Goal: Task Accomplishment & Management: Use online tool/utility

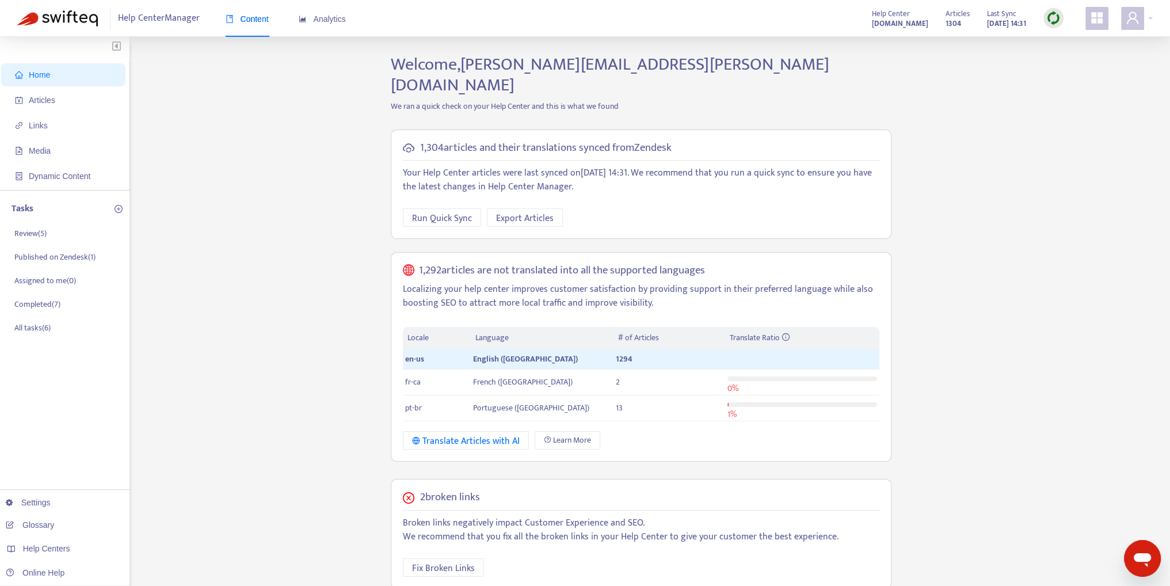
click at [324, 118] on div "Home Articles Links Media Dynamic Content Tasks Review ( 5 ) Published on Zende…" at bounding box center [584, 454] width 1135 height 801
click at [54, 97] on span "Articles" at bounding box center [42, 100] width 26 height 9
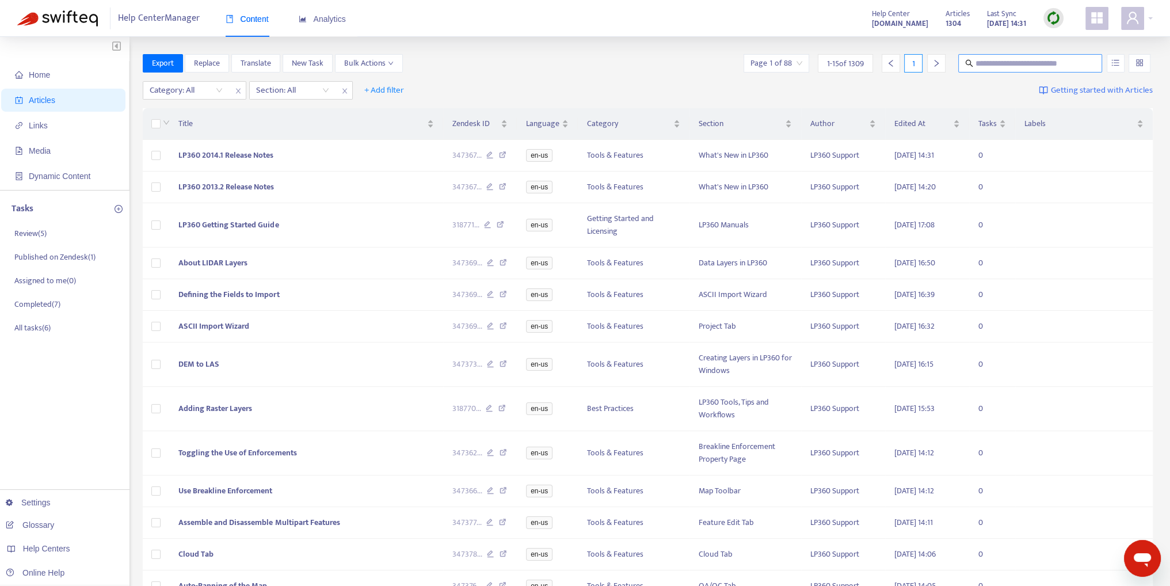
click at [1026, 65] on input "text" at bounding box center [1030, 63] width 110 height 13
paste input "**********"
type input "**********"
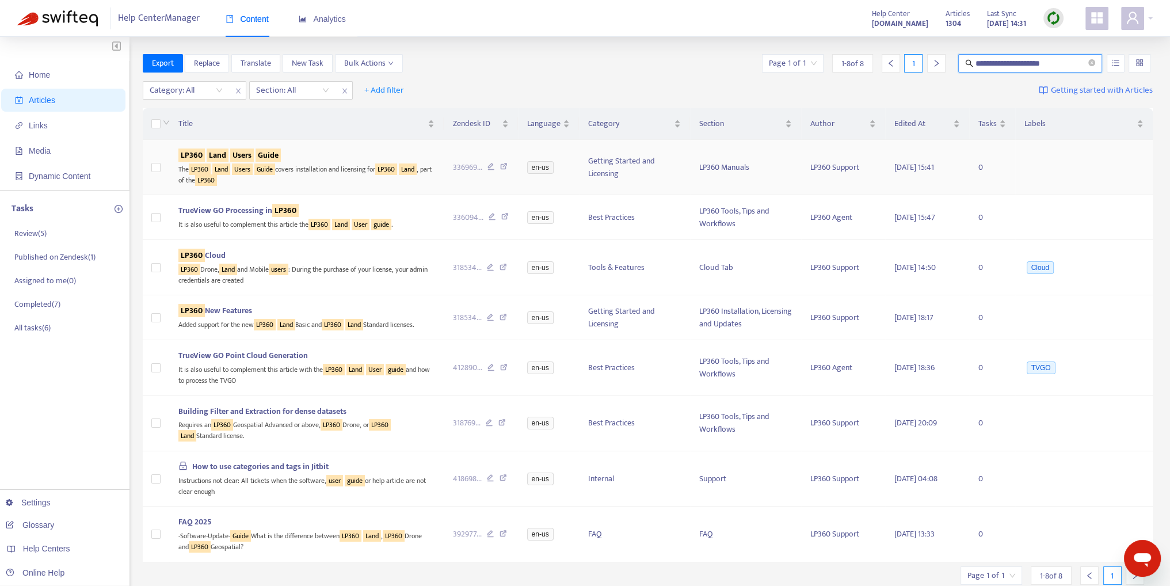
click at [231, 158] on sqkw "Users" at bounding box center [242, 154] width 24 height 13
click at [247, 156] on sqkw "Users" at bounding box center [242, 154] width 24 height 13
click at [301, 170] on div "The LP360 Land Users Guide covers installation and licensing for LP360 Land , p…" at bounding box center [306, 174] width 256 height 24
click at [1093, 63] on icon "close-circle" at bounding box center [1091, 62] width 7 height 7
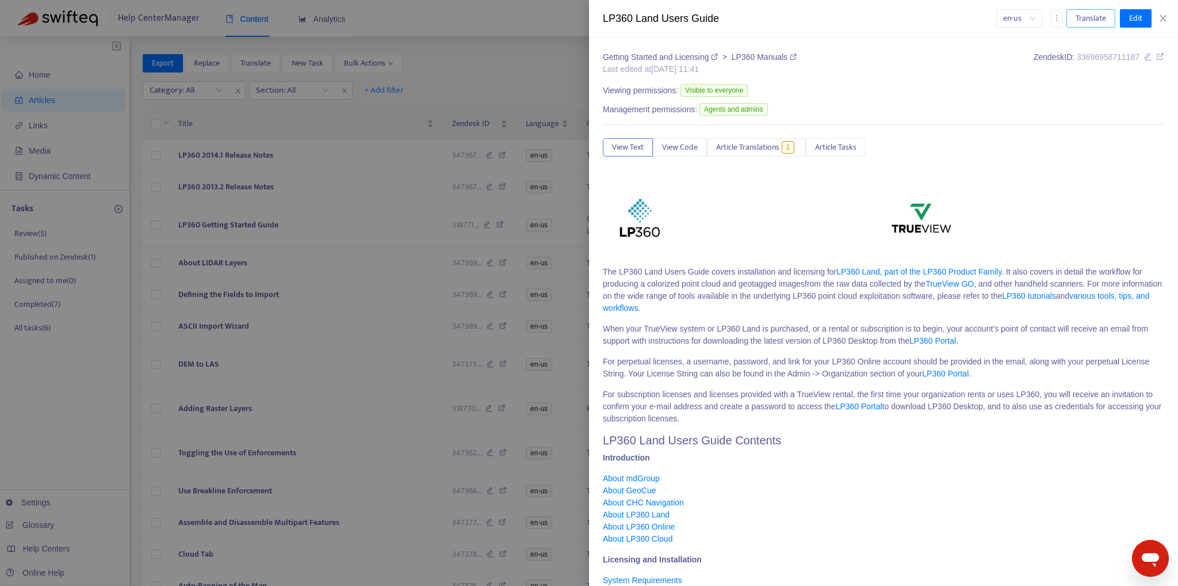
click at [1105, 19] on span "Translate" at bounding box center [1091, 18] width 30 height 13
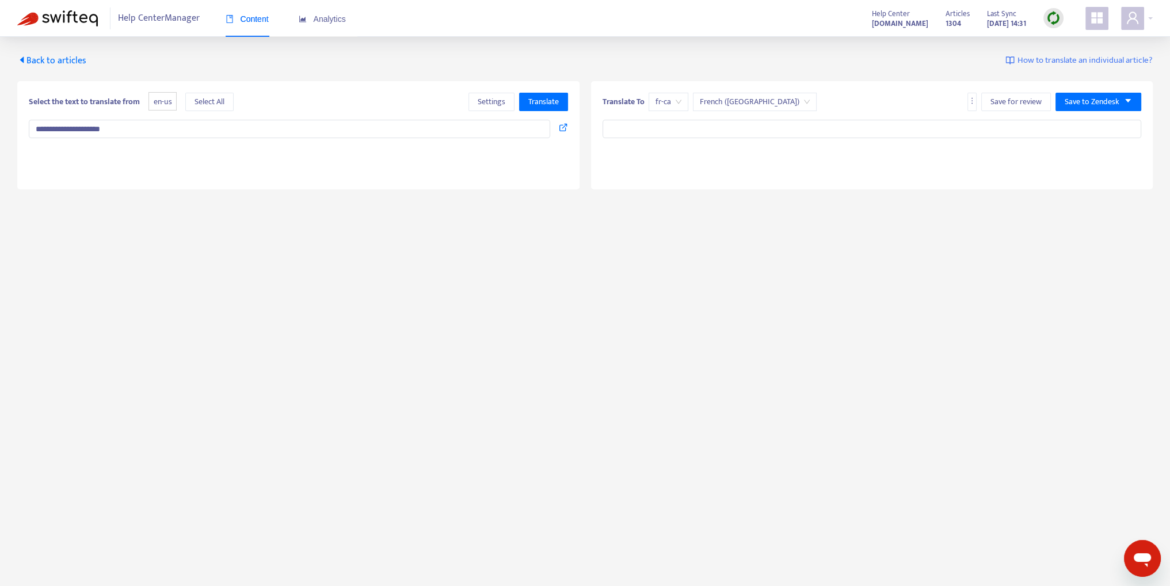
type input "**********"
type textarea "**********"
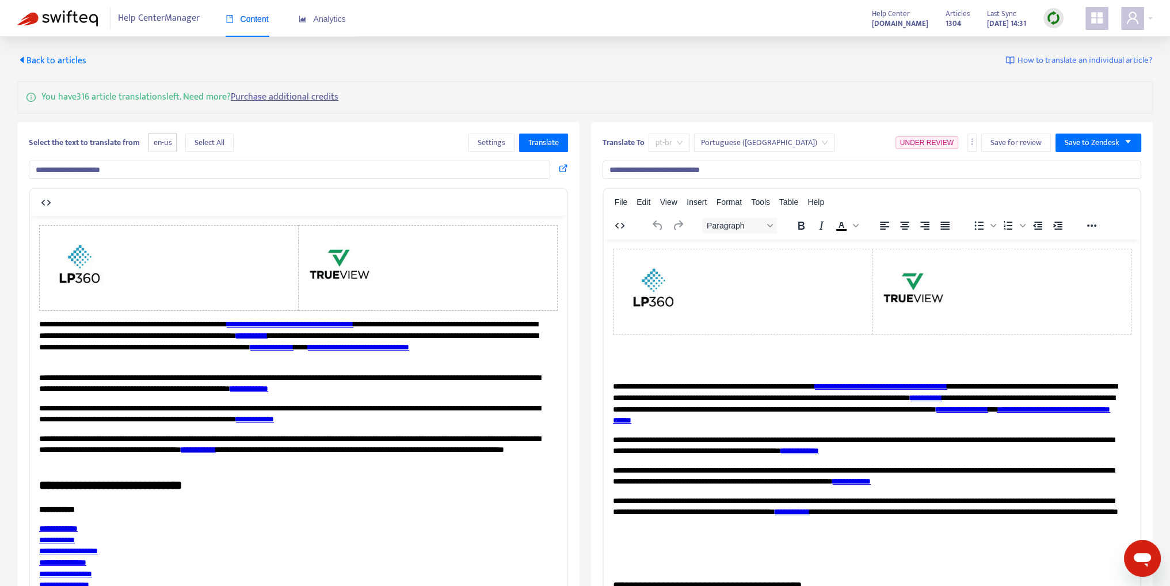
click at [682, 141] on span "pt-br" at bounding box center [668, 142] width 27 height 17
click at [502, 140] on span "Settings" at bounding box center [492, 142] width 28 height 13
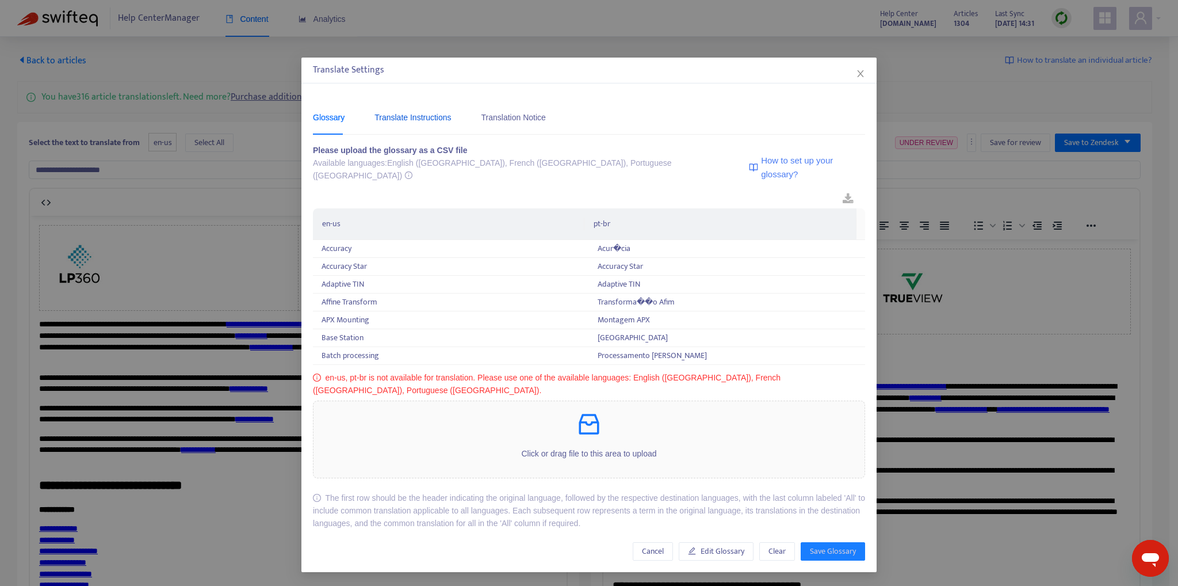
click at [435, 117] on div "Translate Instructions" at bounding box center [413, 117] width 77 height 13
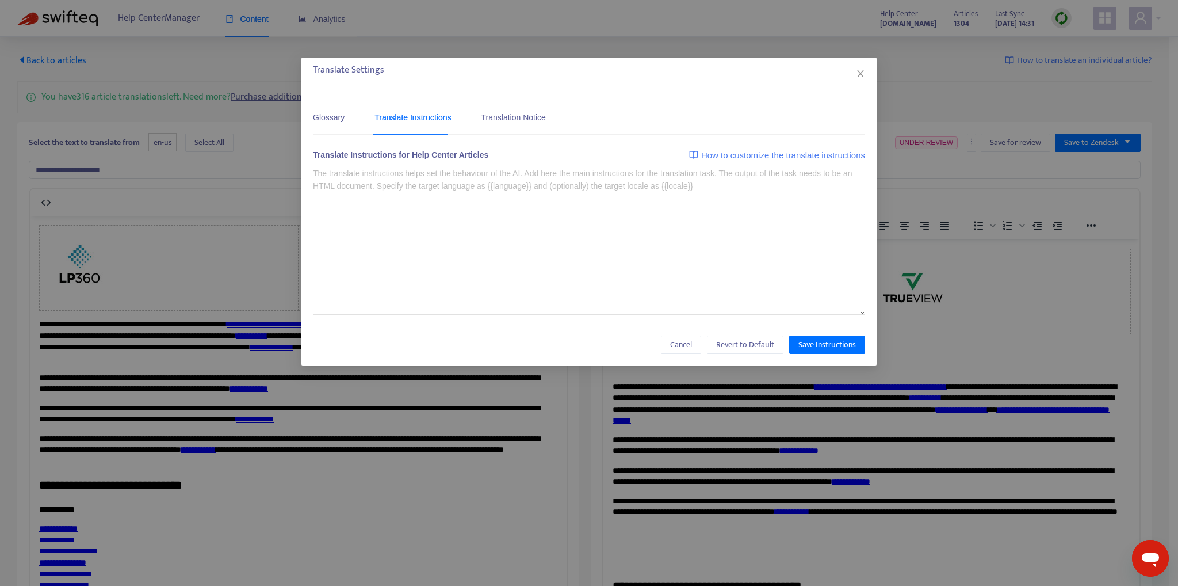
type textarea "**********"
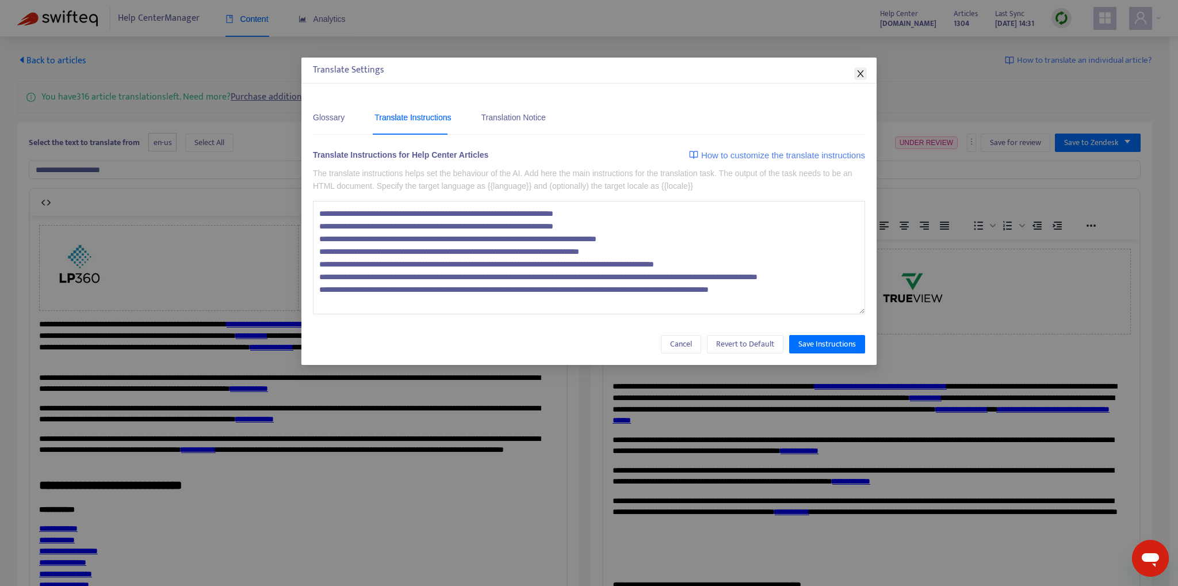
click at [862, 72] on icon "close" at bounding box center [860, 73] width 9 height 9
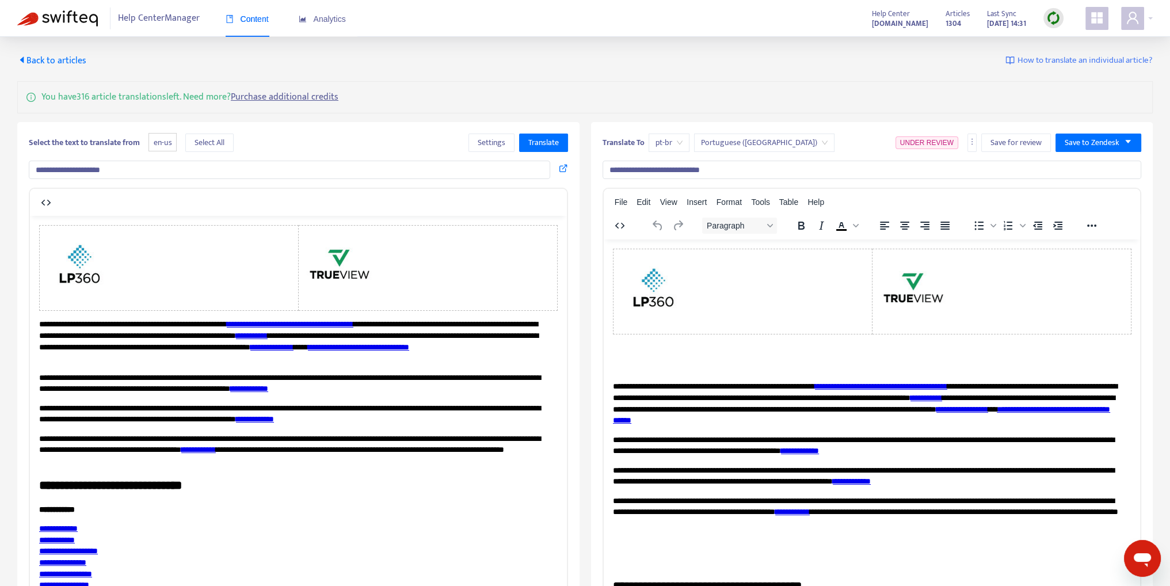
click at [775, 142] on div "Portuguese (Brazil)" at bounding box center [764, 142] width 140 height 18
click at [781, 90] on div "You have 316 article translations left. Need more? Purchase additional credits" at bounding box center [584, 97] width 1135 height 32
click at [38, 62] on span "Back to articles" at bounding box center [51, 61] width 69 height 16
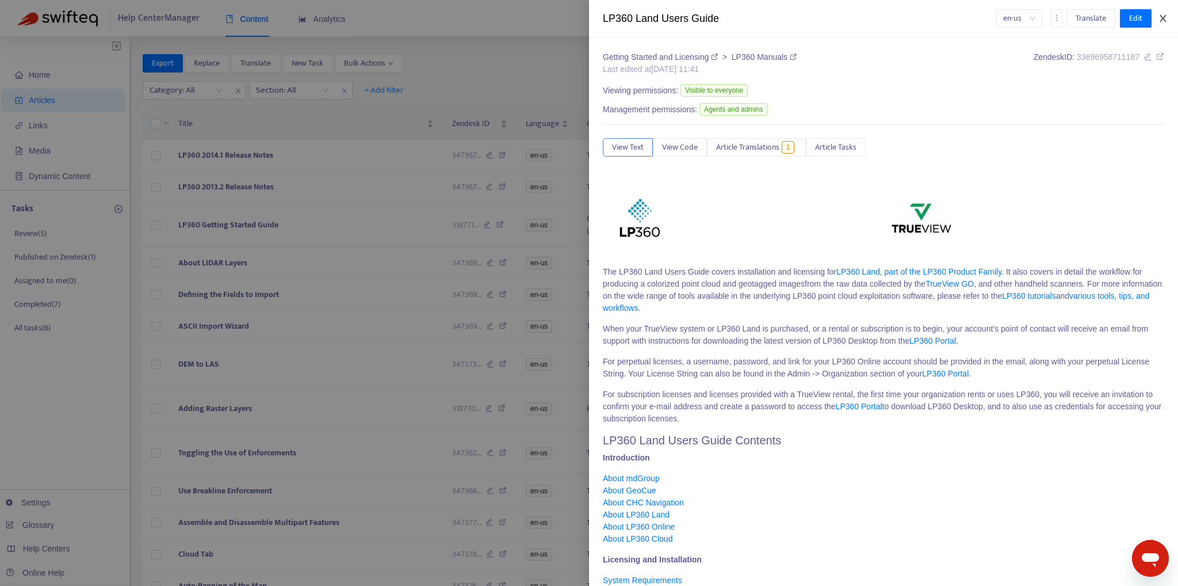
click at [1162, 17] on icon "close" at bounding box center [1163, 18] width 6 height 7
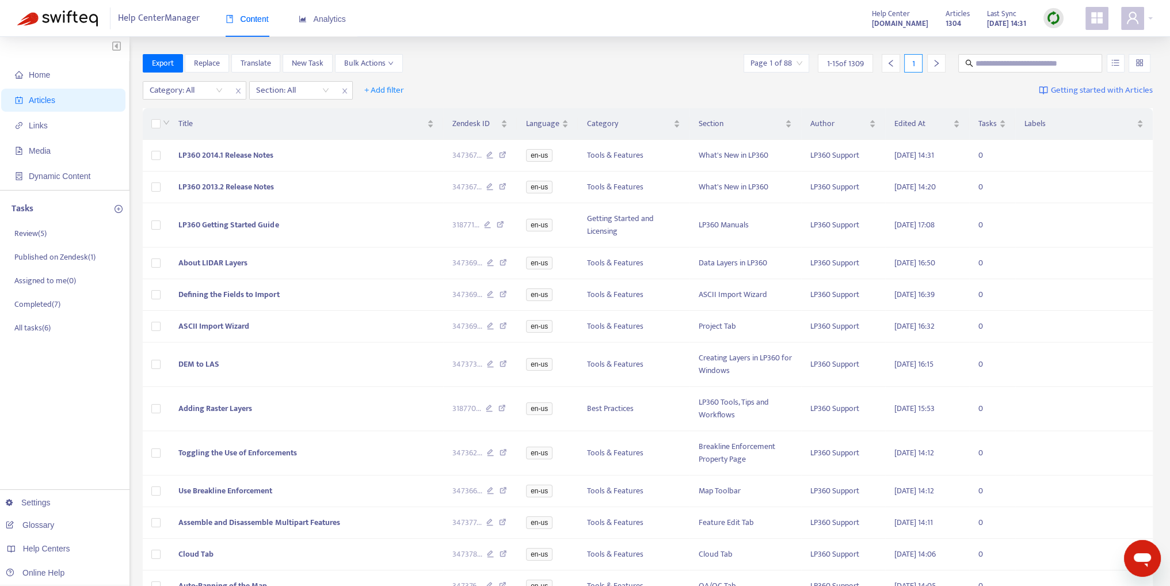
click at [1051, 17] on img at bounding box center [1053, 18] width 14 height 14
click at [1092, 58] on link "Full Sync" at bounding box center [1072, 60] width 41 height 13
click at [1021, 60] on input "text" at bounding box center [1030, 63] width 110 height 13
type input "****"
click at [1021, 60] on input "****" at bounding box center [1030, 63] width 110 height 13
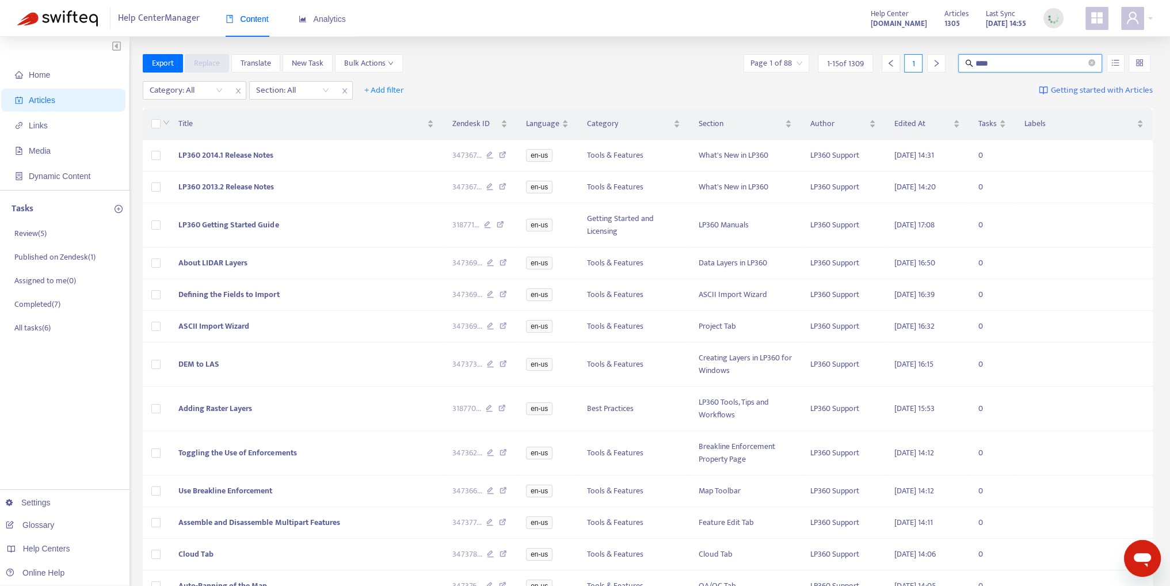
click at [979, 62] on input "****" at bounding box center [1030, 63] width 110 height 13
click at [967, 63] on icon "search" at bounding box center [969, 63] width 8 height 8
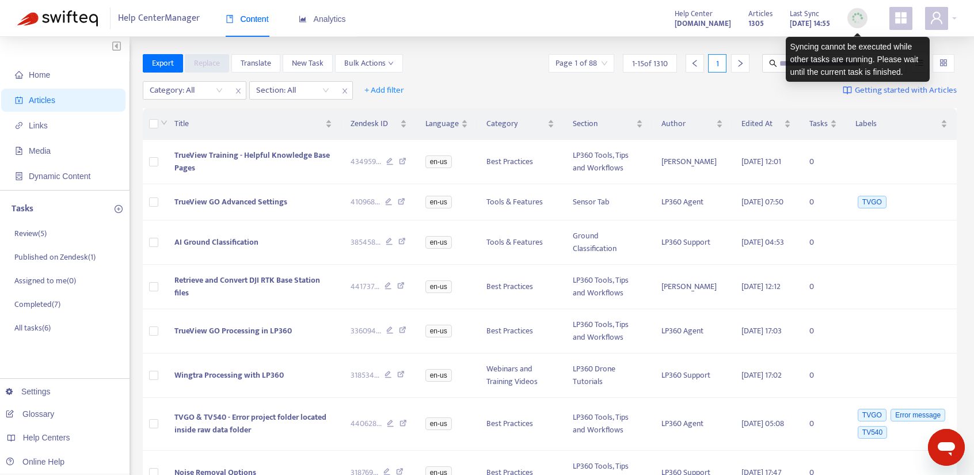
click at [858, 19] on img at bounding box center [857, 18] width 14 height 14
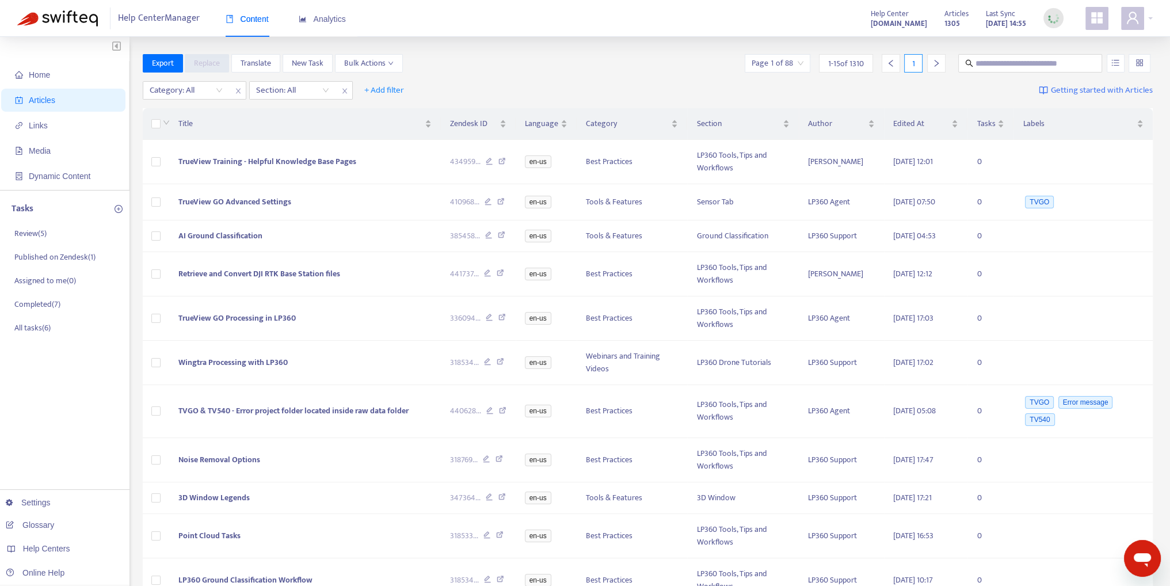
click at [982, 24] on img at bounding box center [1053, 18] width 14 height 14
click at [1008, 58] on input "text" at bounding box center [1030, 63] width 110 height 13
type input "*********"
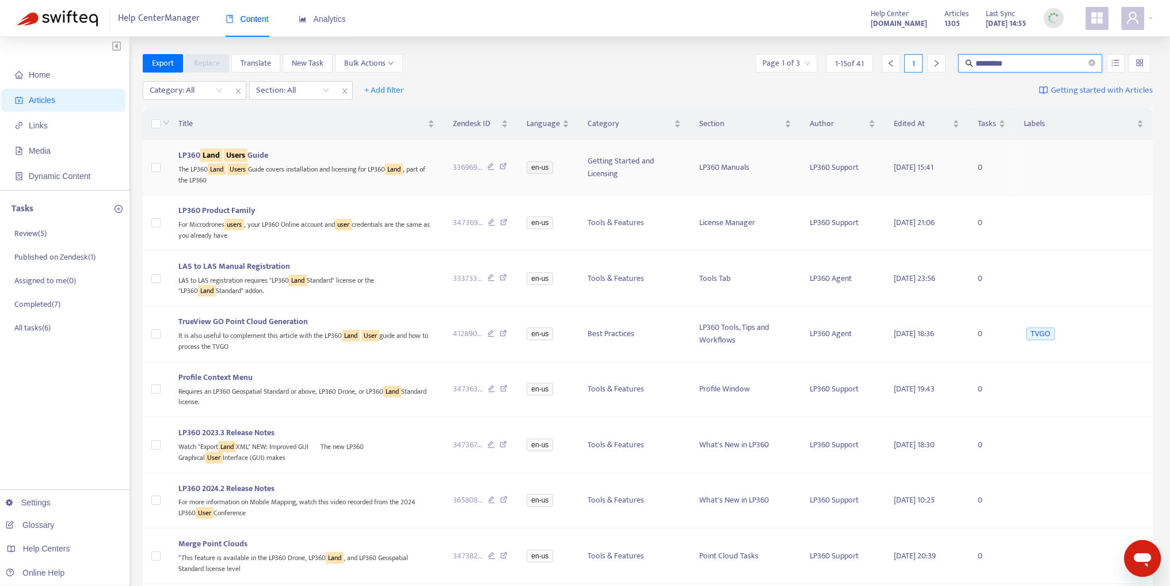
click at [255, 155] on span "LP360 Land Users Guide" at bounding box center [223, 154] width 90 height 13
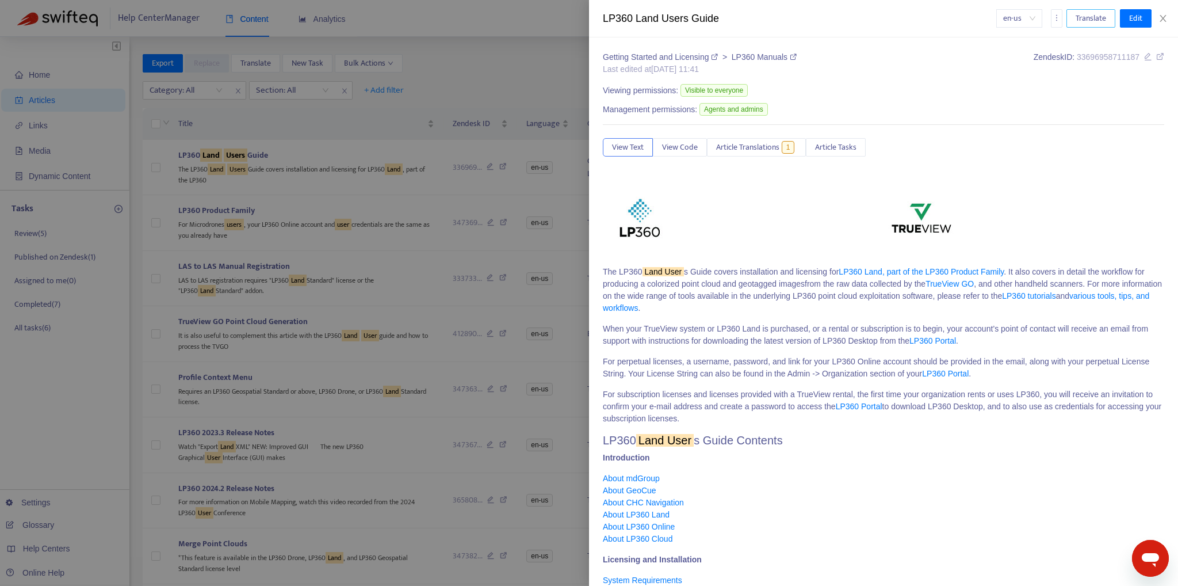
click at [1100, 21] on span "Translate" at bounding box center [1091, 18] width 30 height 13
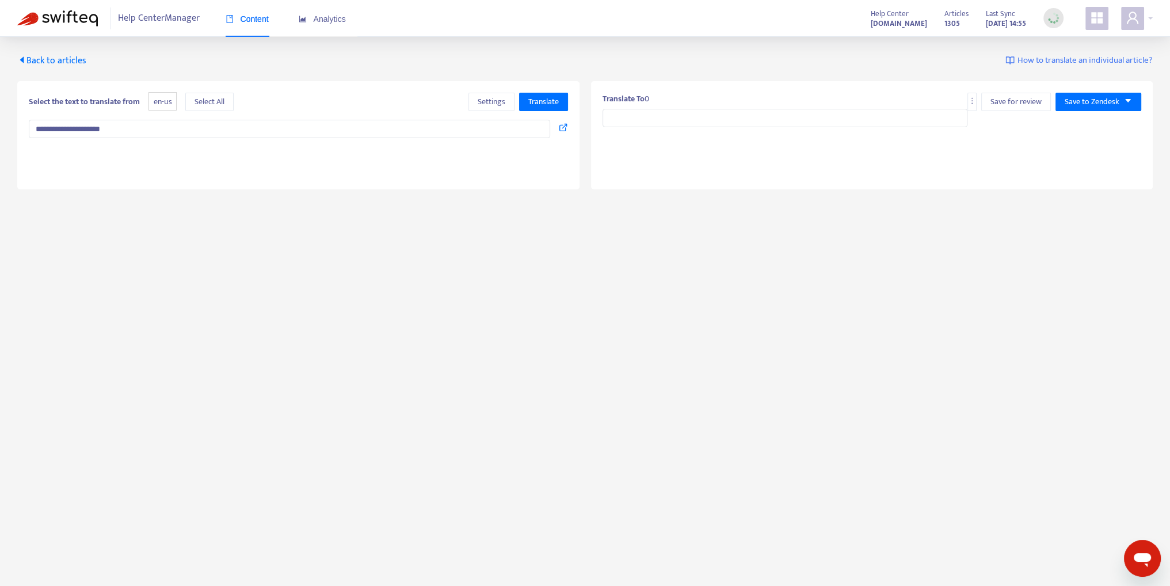
type input "**********"
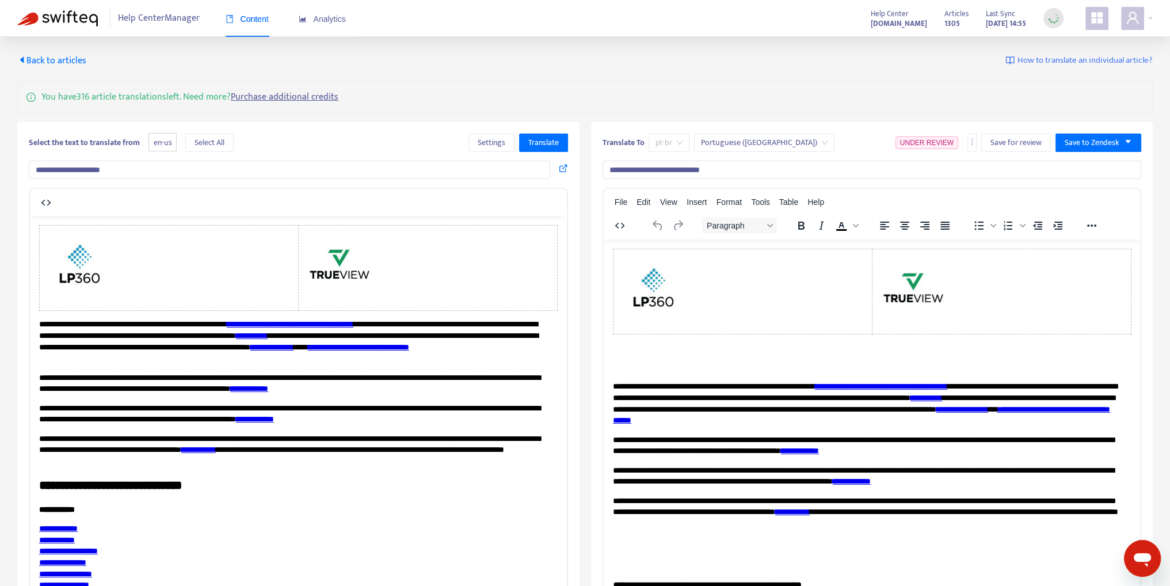
click at [682, 144] on span "pt-br" at bounding box center [668, 142] width 27 height 17
click at [672, 183] on div "de-de" at bounding box center [758, 183] width 200 height 13
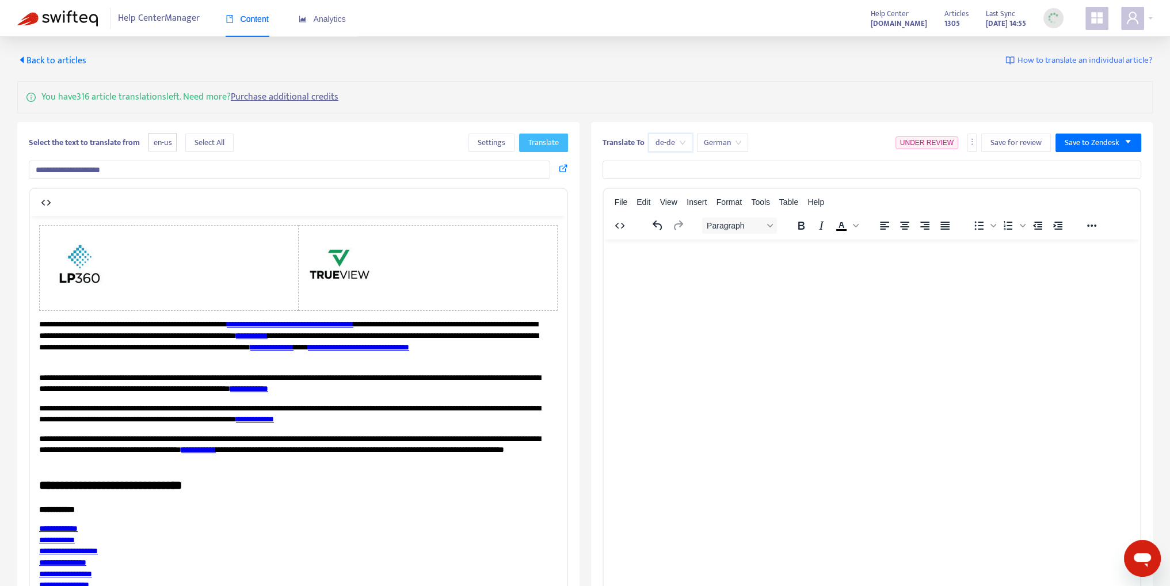
click at [541, 140] on span "Translate" at bounding box center [543, 142] width 30 height 13
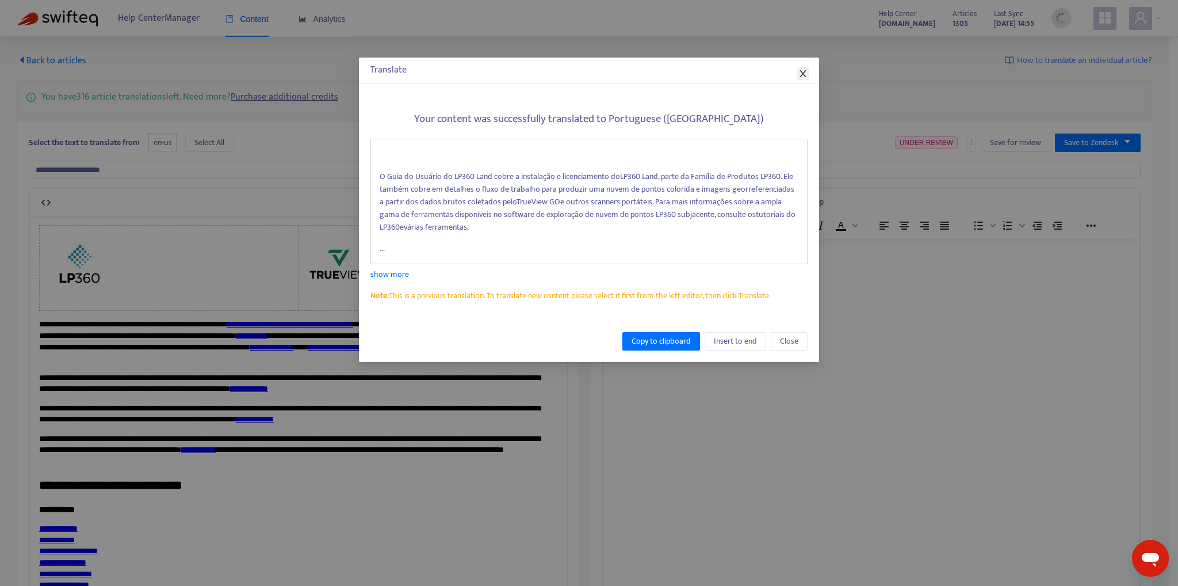
click at [803, 74] on icon "close" at bounding box center [803, 73] width 6 height 7
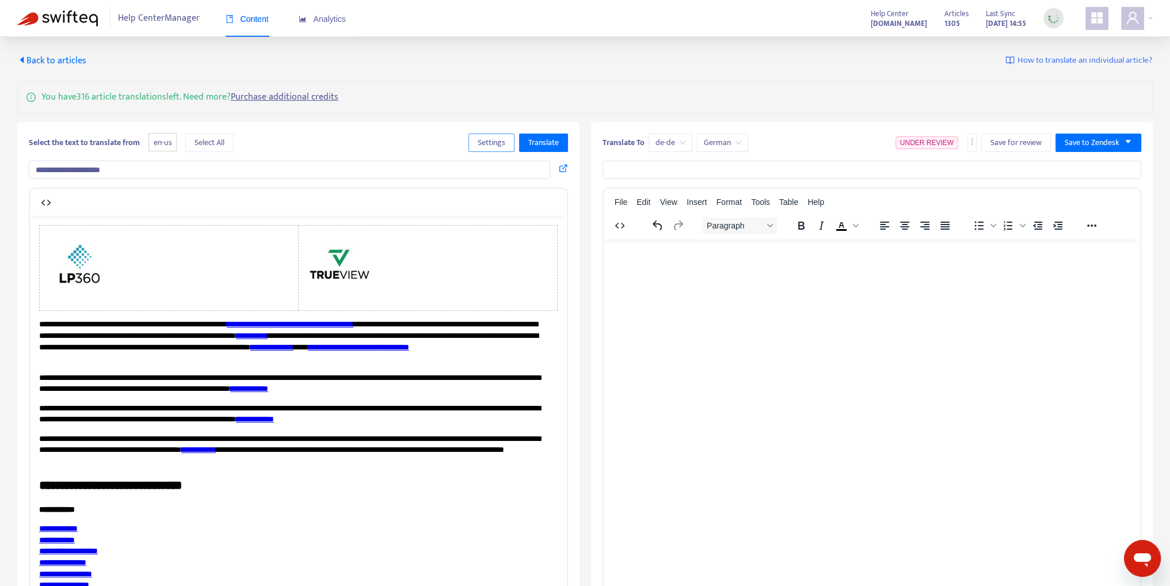
click at [488, 139] on span "Settings" at bounding box center [492, 142] width 28 height 13
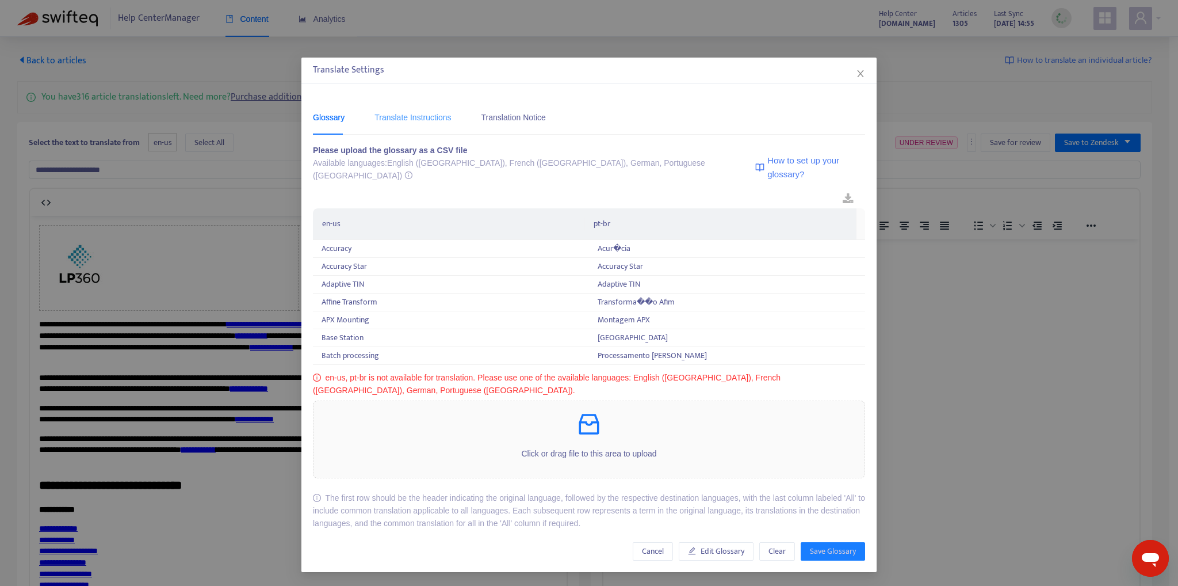
click at [398, 124] on div "Translate Instructions" at bounding box center [413, 117] width 77 height 35
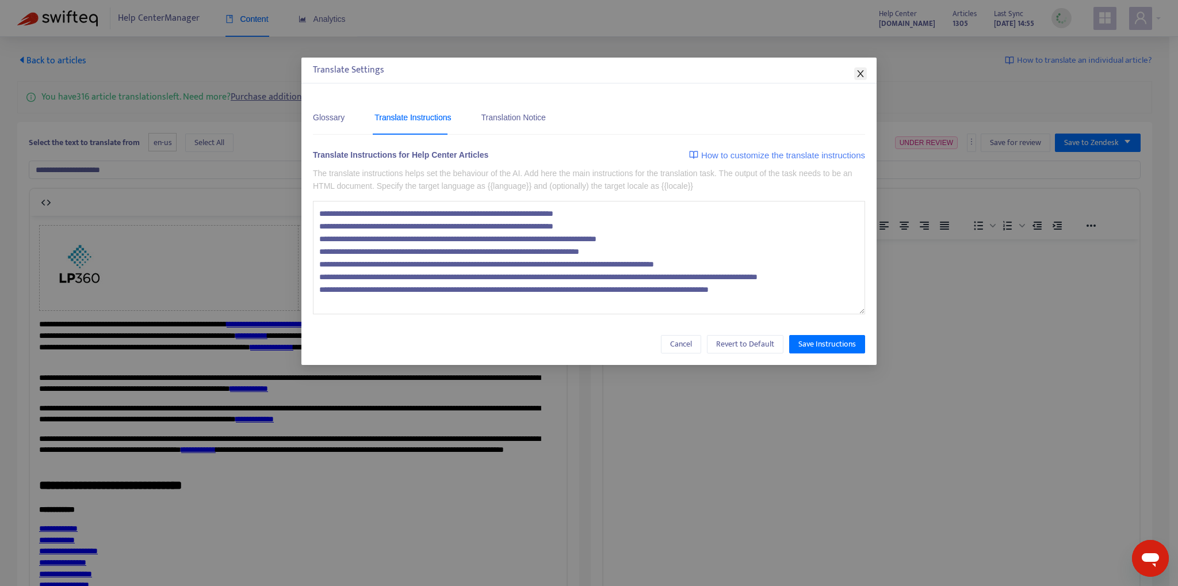
click at [862, 72] on icon "close" at bounding box center [860, 73] width 9 height 9
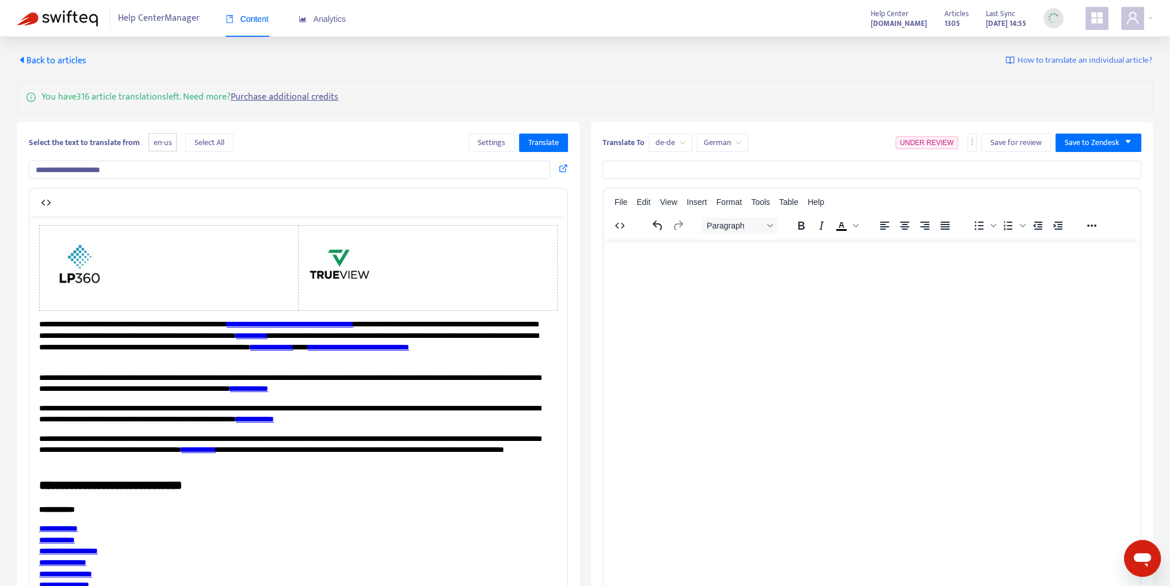
drag, startPoint x: 138, startPoint y: 174, endPoint x: 25, endPoint y: 171, distance: 112.2
click at [25, 171] on div "**********" at bounding box center [298, 390] width 562 height 537
click at [546, 141] on span "Translate" at bounding box center [543, 142] width 30 height 13
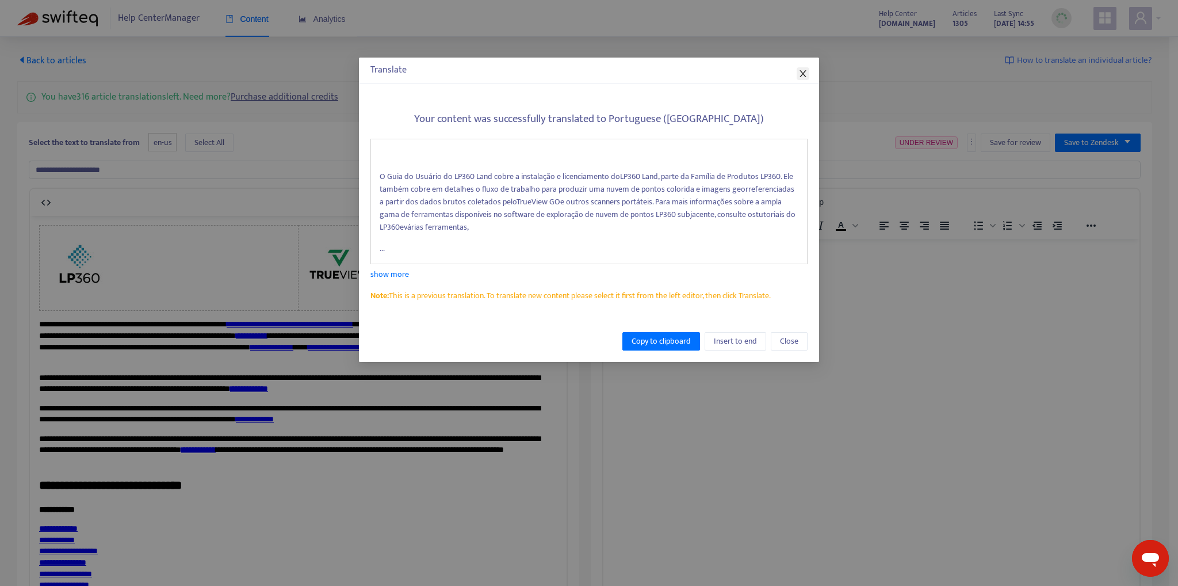
click at [806, 75] on icon "close" at bounding box center [803, 73] width 9 height 9
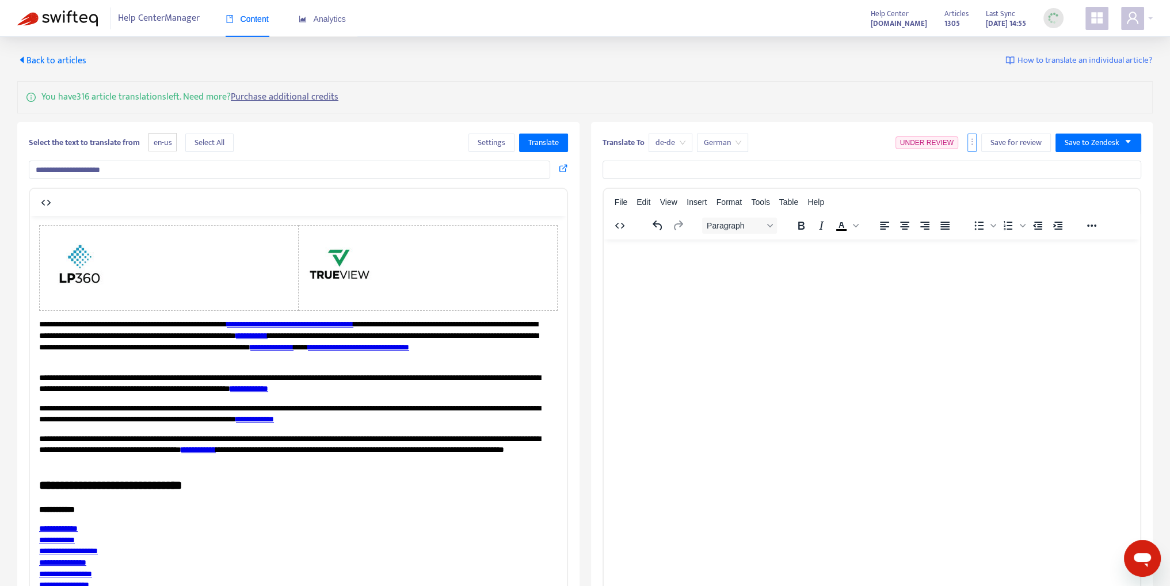
click at [968, 140] on icon "more" at bounding box center [972, 142] width 8 height 8
click at [543, 139] on span "Translate" at bounding box center [543, 142] width 30 height 13
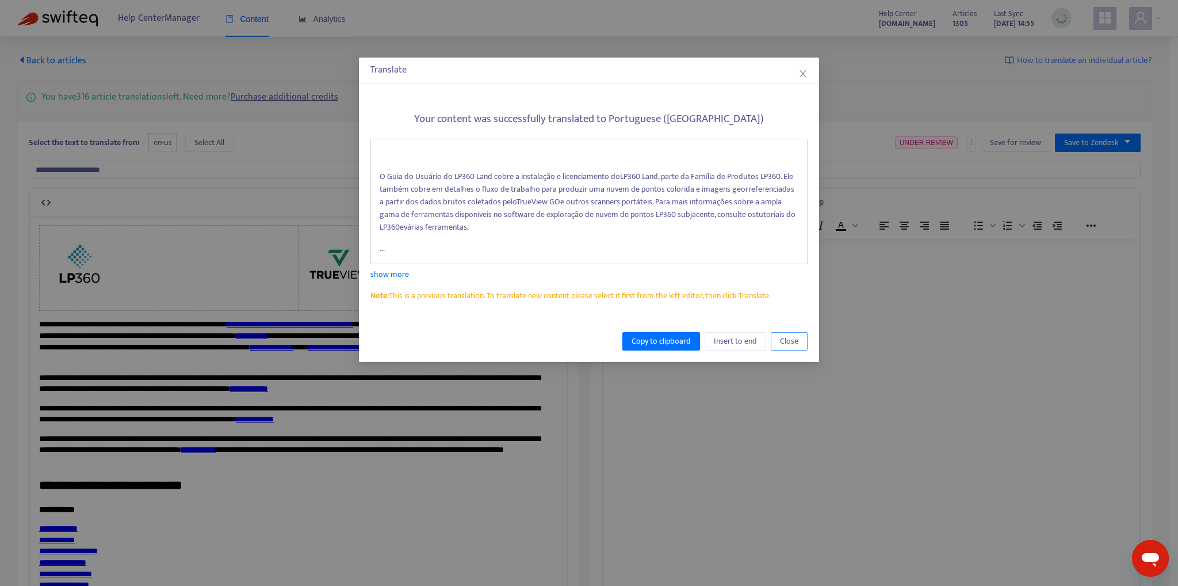
click at [793, 343] on span "Close" at bounding box center [789, 341] width 18 height 13
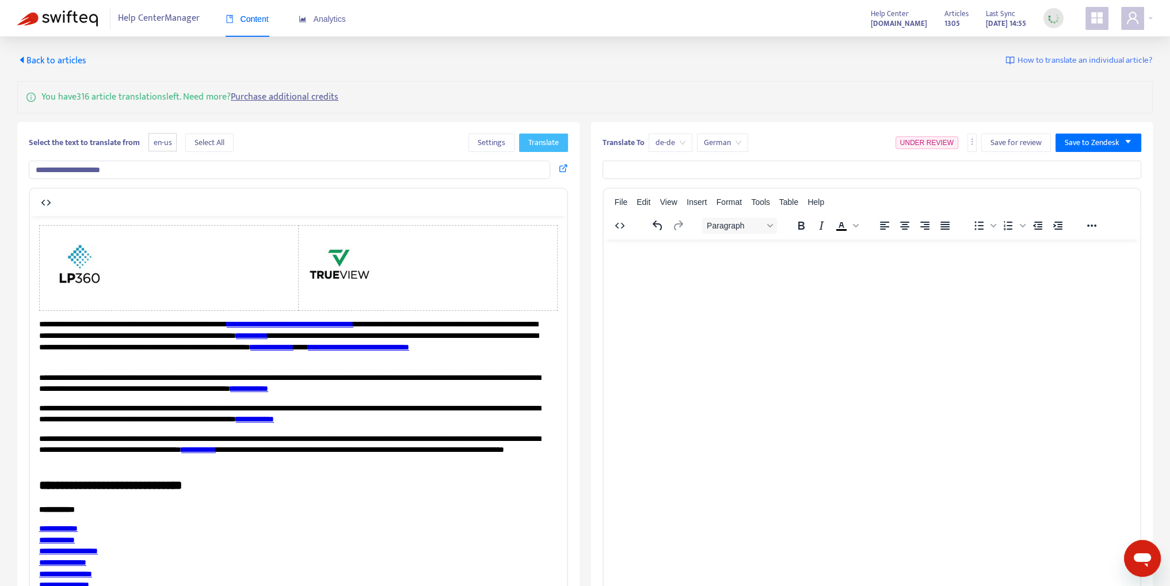
click at [542, 133] on button "Translate" at bounding box center [543, 142] width 49 height 18
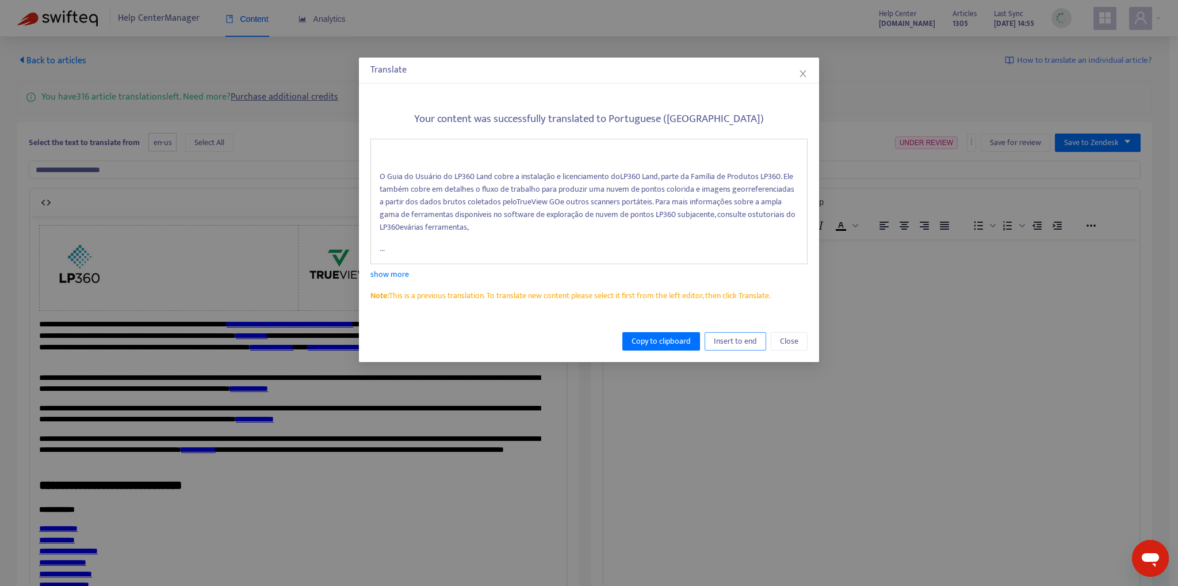
click at [720, 345] on span "Insert to end" at bounding box center [735, 341] width 43 height 13
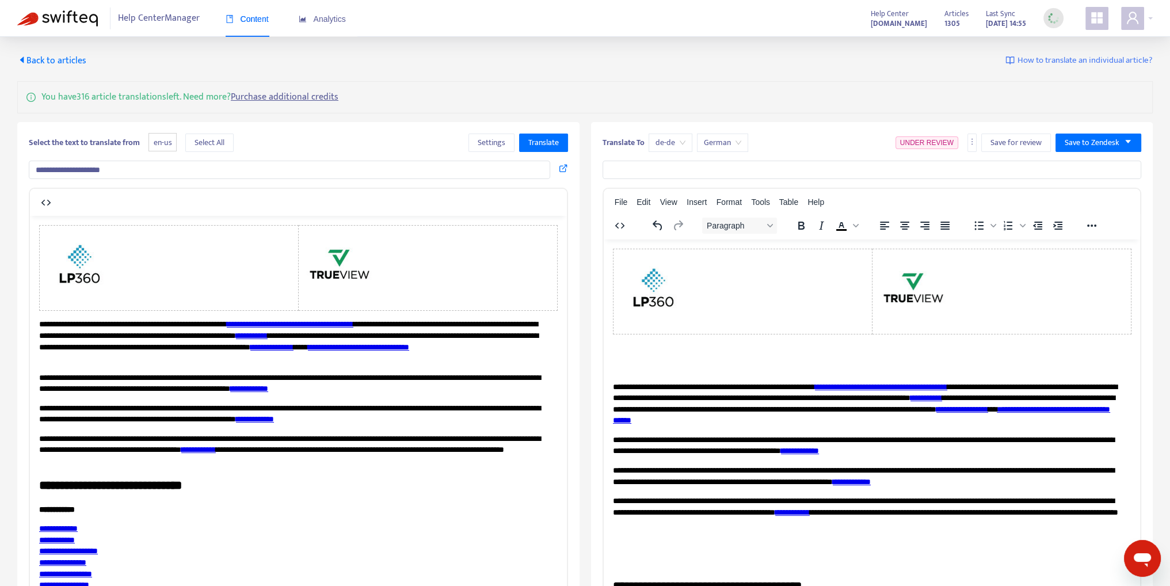
click at [102, 319] on p "**********" at bounding box center [294, 340] width 510 height 45
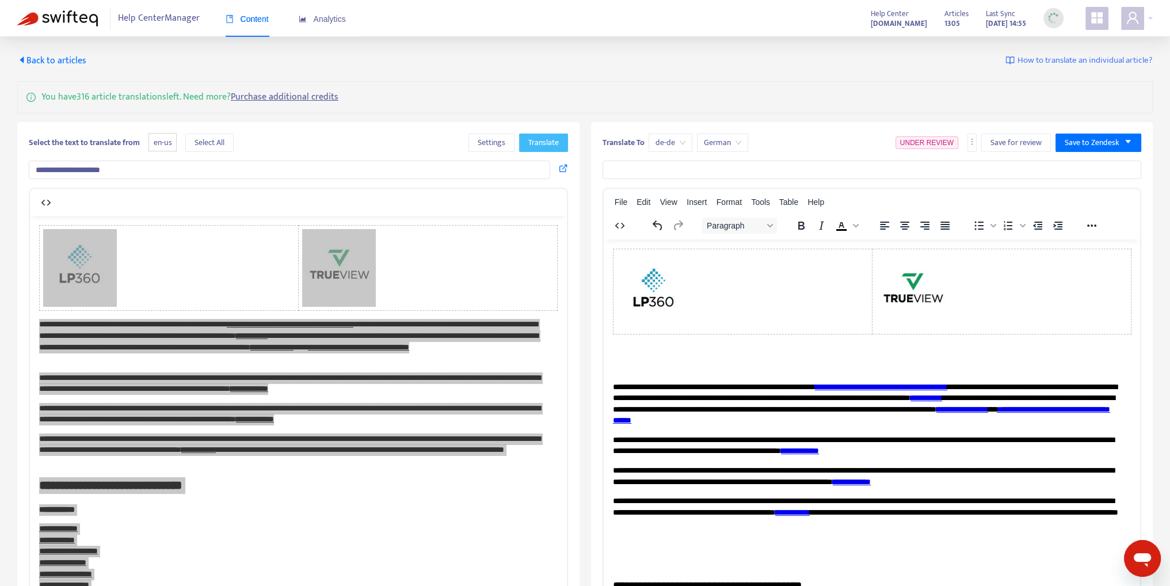
click at [535, 148] on button "Translate" at bounding box center [543, 142] width 49 height 18
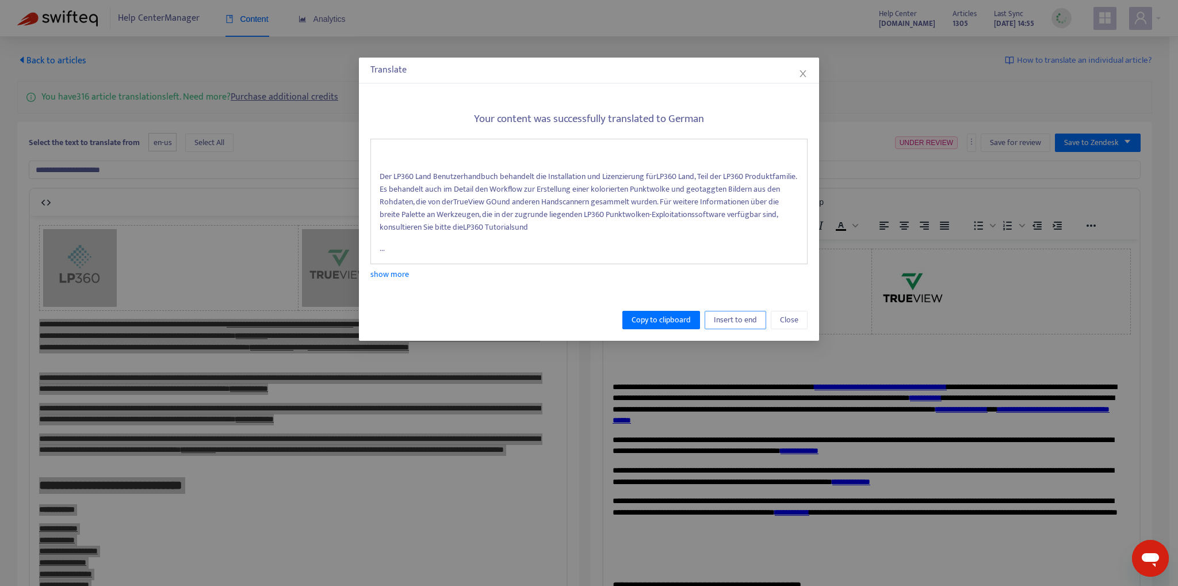
click at [728, 326] on span "Insert to end" at bounding box center [735, 320] width 43 height 13
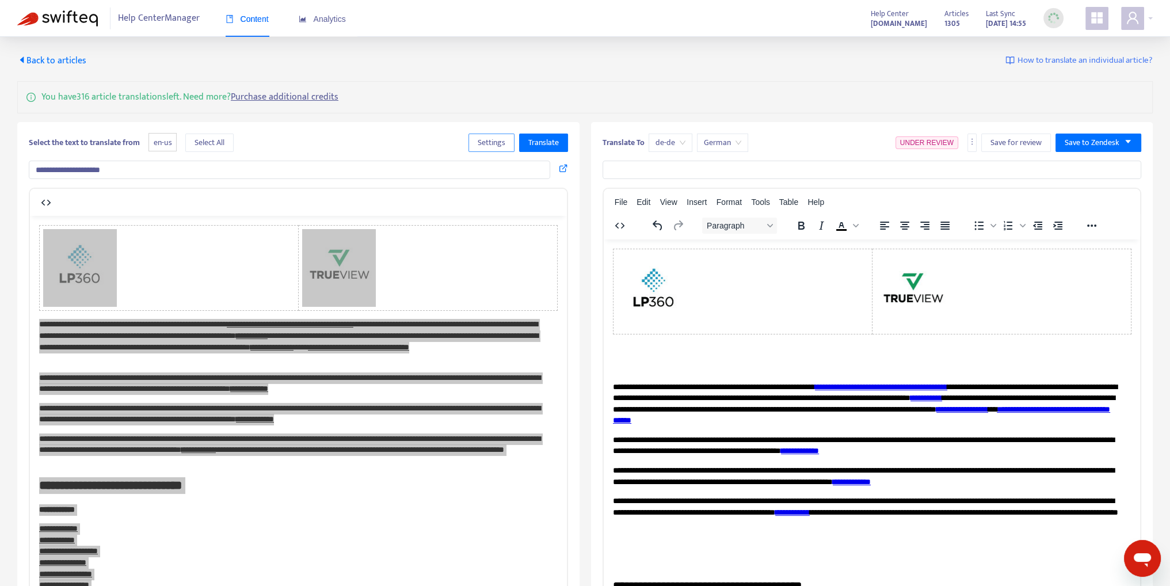
click at [488, 143] on span "Settings" at bounding box center [492, 142] width 28 height 13
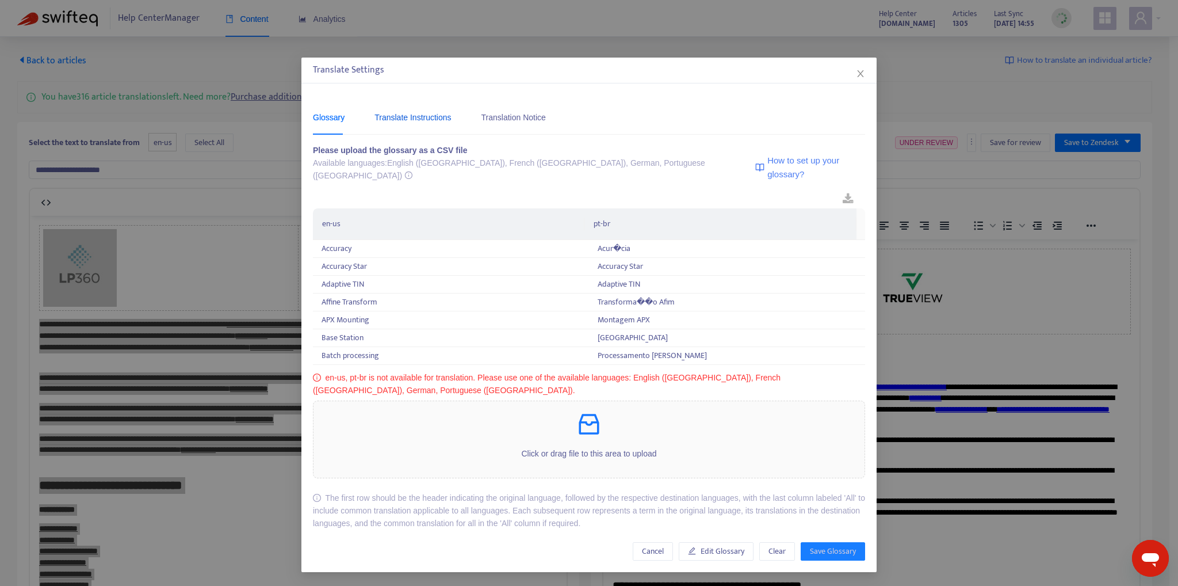
click at [427, 123] on div "Translate Instructions" at bounding box center [413, 117] width 77 height 13
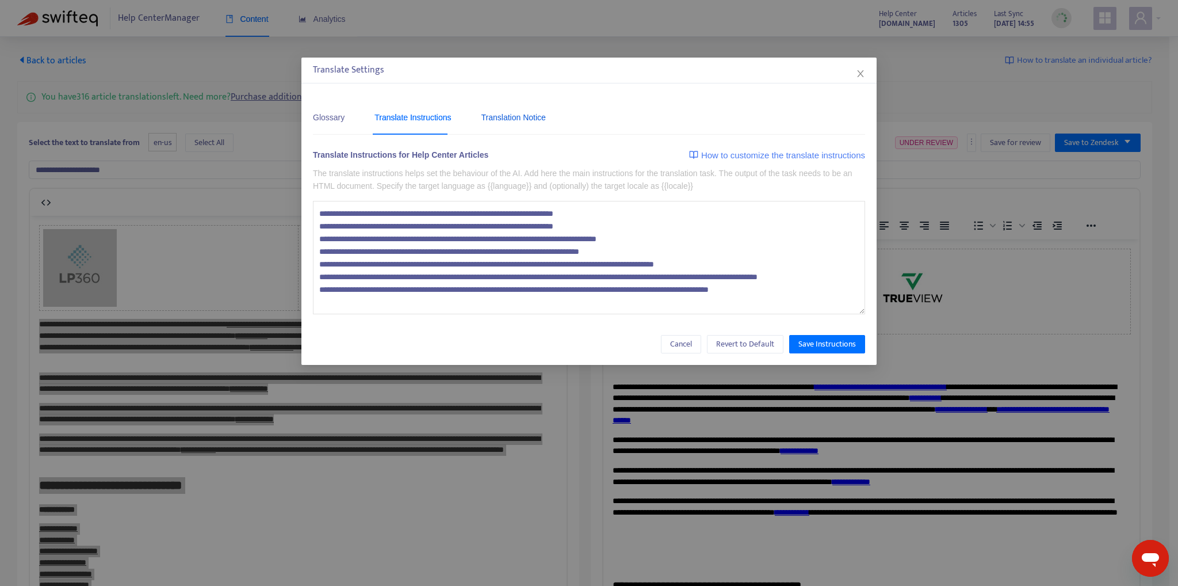
click at [499, 121] on div "Translation Notice" at bounding box center [514, 117] width 64 height 13
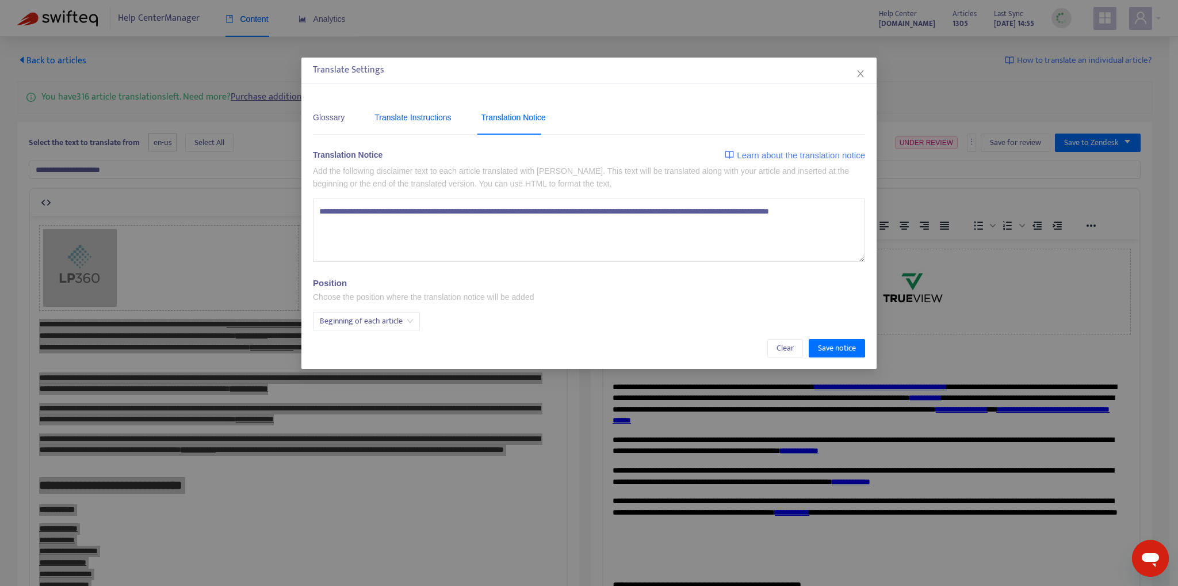
click at [418, 113] on div "Translate Instructions" at bounding box center [413, 117] width 77 height 13
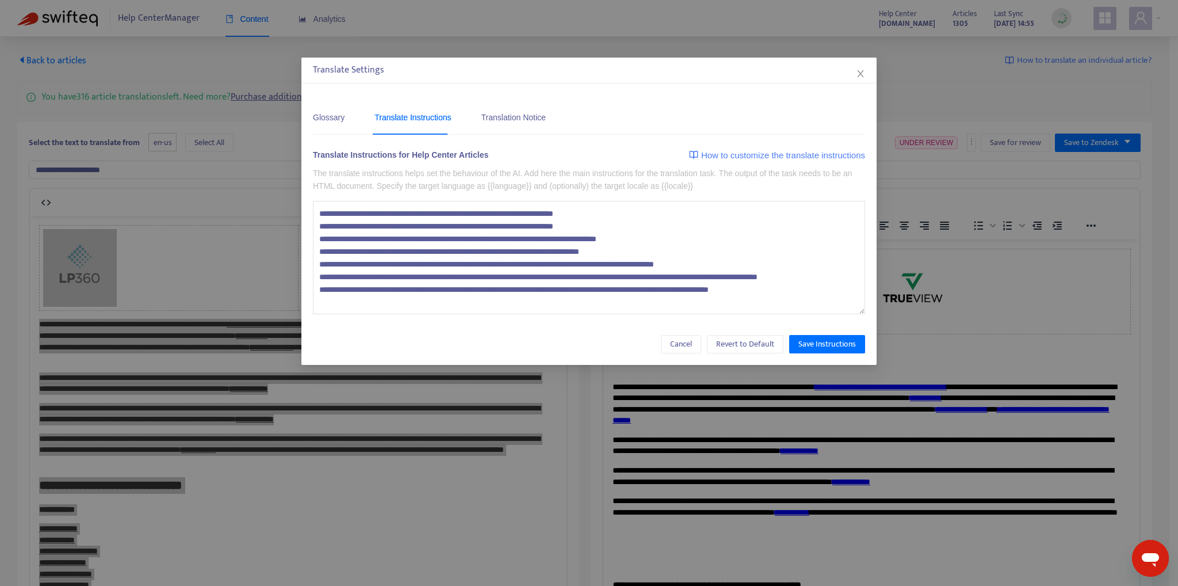
click at [350, 113] on div "Glossary Translate Instructions Translation Notice" at bounding box center [435, 117] width 245 height 35
click at [320, 119] on div "Glossary" at bounding box center [329, 117] width 32 height 13
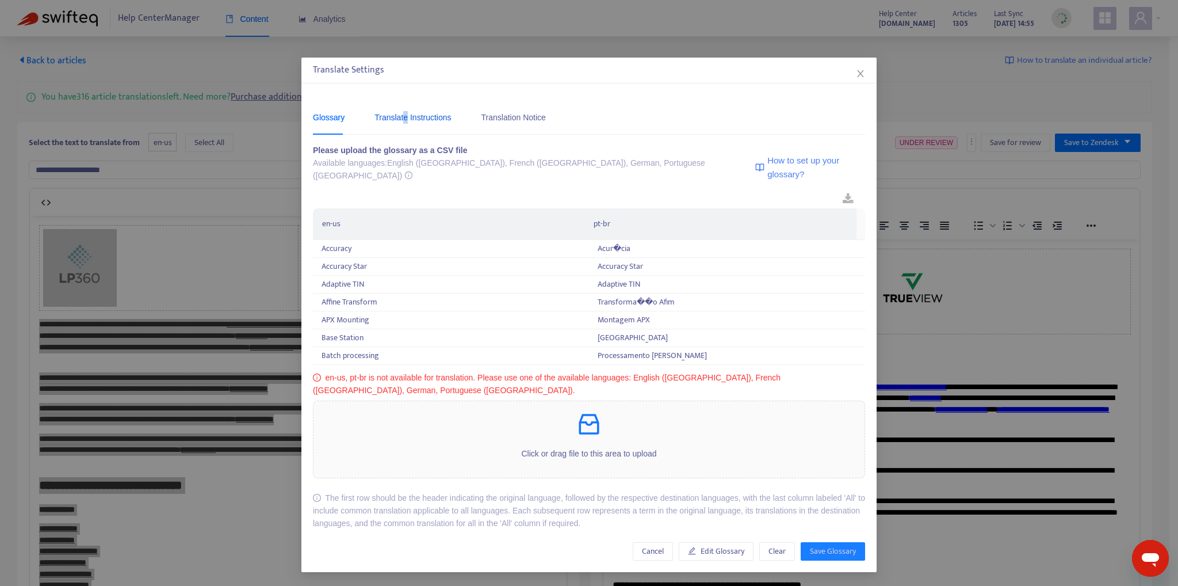
click at [403, 120] on div "Translate Instructions" at bounding box center [413, 117] width 77 height 13
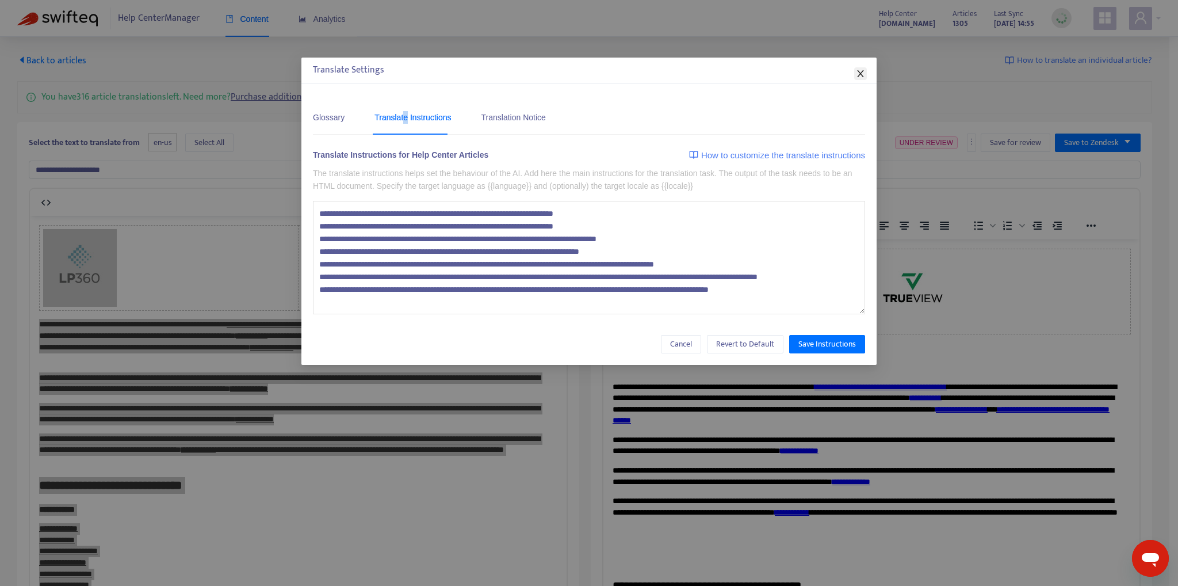
click at [863, 73] on icon "close" at bounding box center [860, 73] width 9 height 9
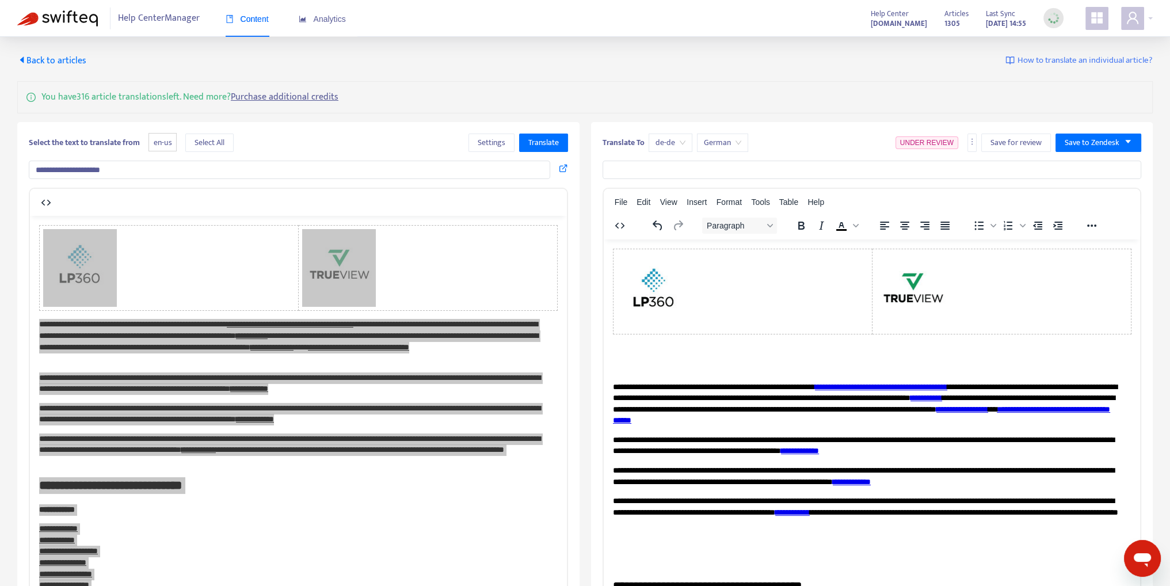
click at [686, 143] on div "de-de" at bounding box center [670, 142] width 44 height 18
click at [72, 60] on span "Back to articles" at bounding box center [51, 61] width 69 height 16
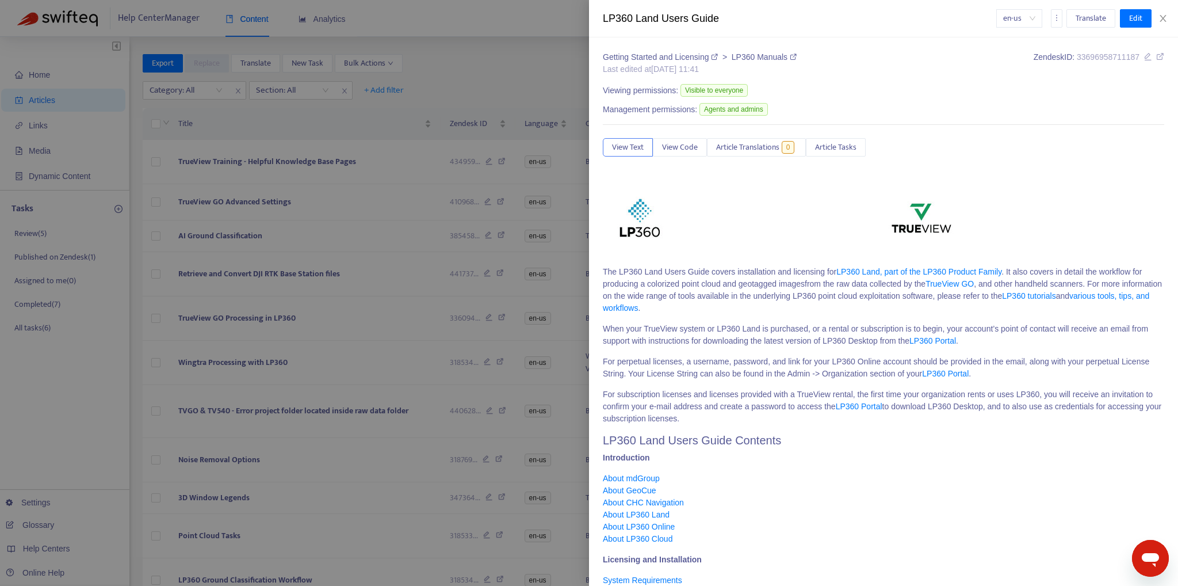
type input "*********"
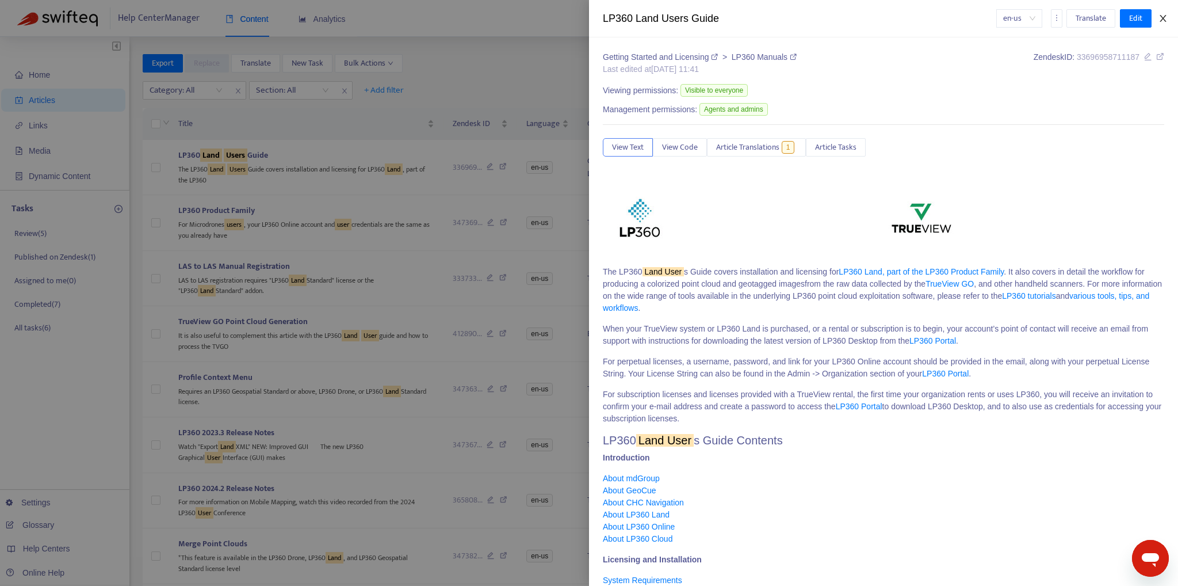
click at [1165, 16] on icon "close" at bounding box center [1163, 18] width 6 height 7
